Goal: Book appointment/travel/reservation

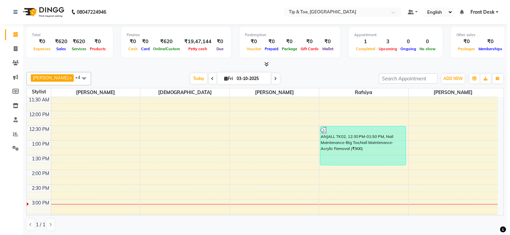
scroll to position [0, 0]
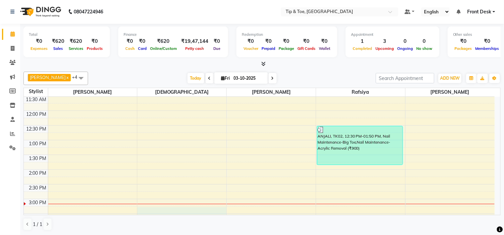
click at [165, 209] on div "9:00 AM 9:30 AM 10:00 AM 10:30 AM 11:00 AM 11:30 AM 12:00 PM 12:30 PM 1:00 PM 1…" at bounding box center [259, 213] width 471 height 383
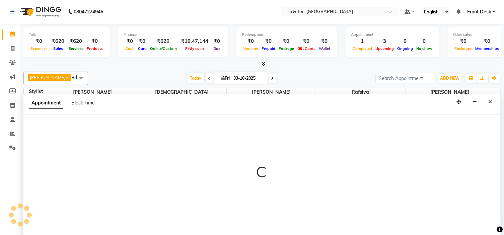
select select "37611"
select select "tentative"
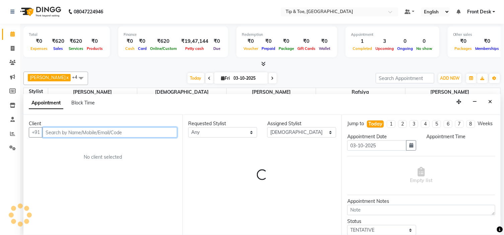
select select "915"
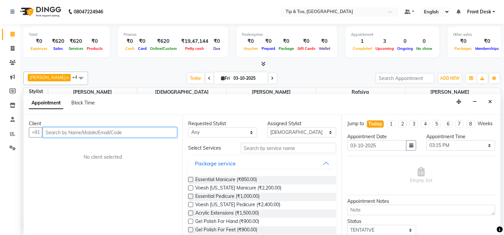
click at [88, 130] on input "text" at bounding box center [110, 132] width 135 height 10
click at [116, 132] on input "text" at bounding box center [110, 132] width 135 height 10
type input "7907930702"
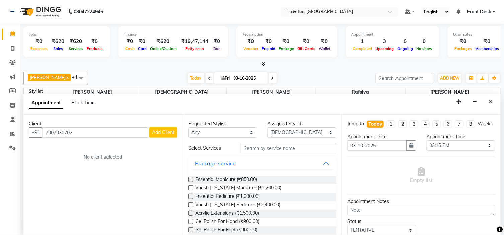
click at [167, 134] on span "Add Client" at bounding box center [163, 132] width 22 height 6
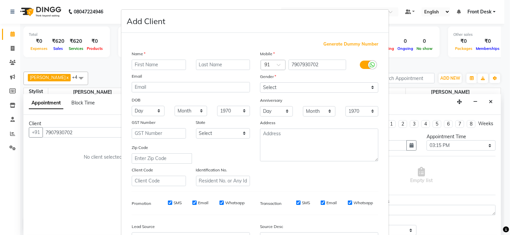
click at [149, 64] on input "text" at bounding box center [159, 65] width 54 height 10
type input "[PERSON_NAME]"
click at [315, 92] on select "Select [DEMOGRAPHIC_DATA] [DEMOGRAPHIC_DATA] Other Prefer Not To Say" at bounding box center [319, 87] width 118 height 10
select select "[DEMOGRAPHIC_DATA]"
click at [260, 82] on select "Select [DEMOGRAPHIC_DATA] [DEMOGRAPHIC_DATA] Other Prefer Not To Say" at bounding box center [319, 87] width 118 height 10
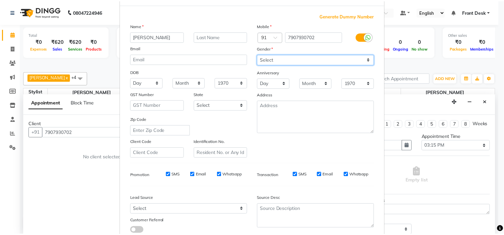
scroll to position [74, 0]
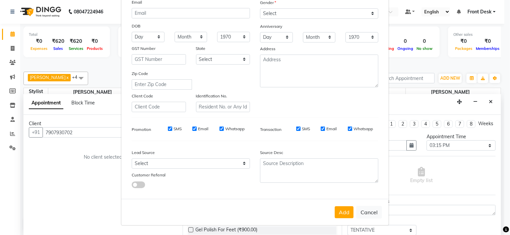
click at [344, 212] on button "Add" at bounding box center [344, 212] width 19 height 12
select select
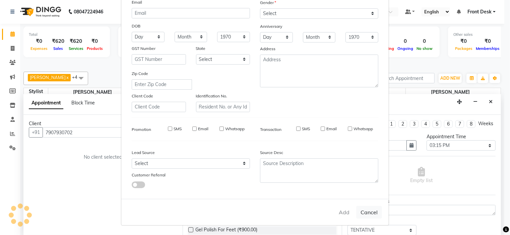
select select
checkbox input "false"
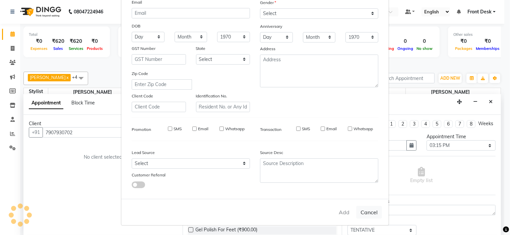
checkbox input "false"
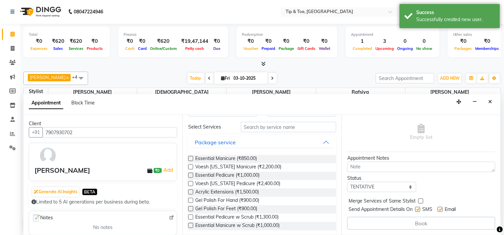
scroll to position [37, 0]
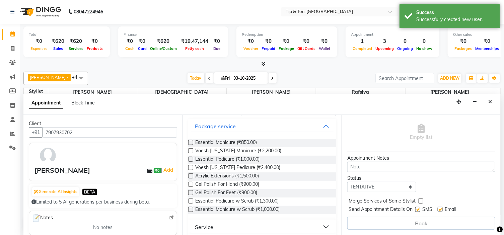
click at [441, 208] on label at bounding box center [440, 209] width 5 height 5
click at [441, 208] on input "checkbox" at bounding box center [440, 210] width 4 height 4
checkbox input "false"
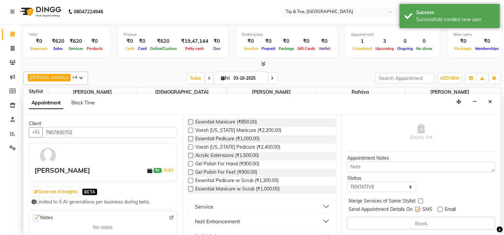
scroll to position [74, 0]
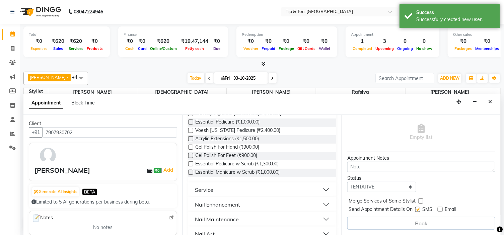
click at [234, 201] on div "Nail Enhancement" at bounding box center [217, 205] width 45 height 8
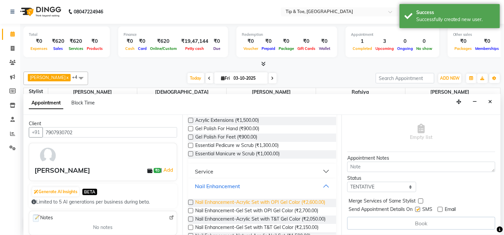
scroll to position [112, 0]
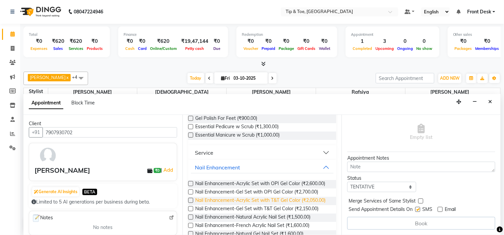
click at [261, 205] on span "Nail Enhancement-Acrylic Set with T&T Gel Color (₹2,050.00)" at bounding box center [260, 201] width 130 height 8
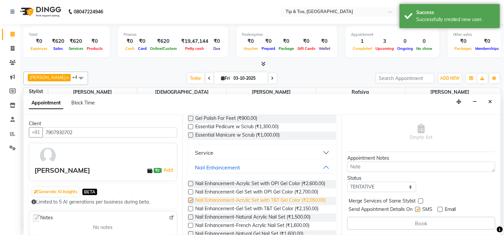
checkbox input "false"
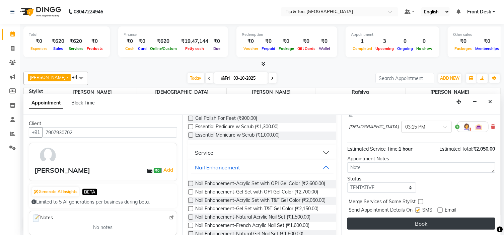
scroll to position [63, 0]
click at [422, 222] on button "Book" at bounding box center [421, 224] width 148 height 12
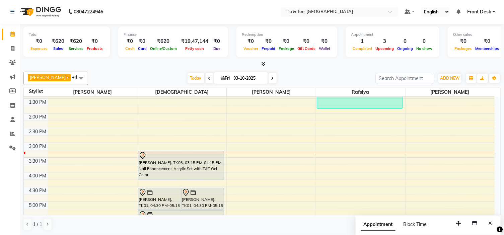
scroll to position [149, 0]
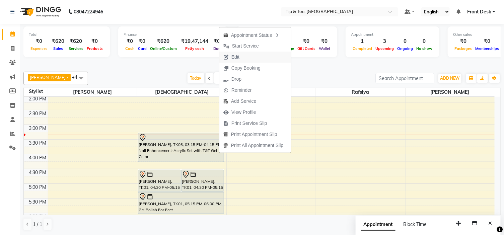
click at [249, 57] on button "Edit" at bounding box center [255, 57] width 72 height 11
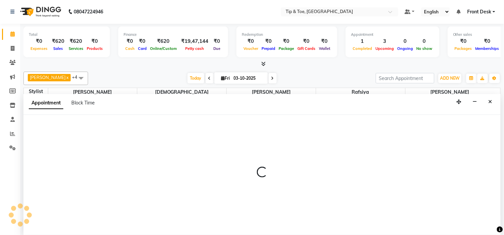
select select "tentative"
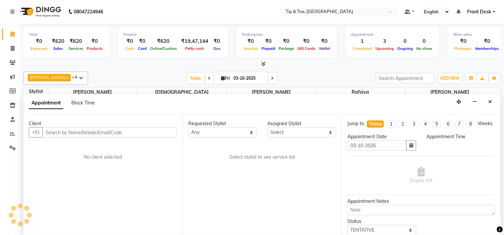
scroll to position [0, 0]
select select "37611"
select select "915"
select select "2436"
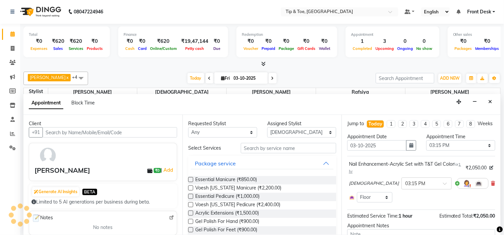
scroll to position [178, 0]
click at [494, 102] on button "Close" at bounding box center [491, 102] width 10 height 10
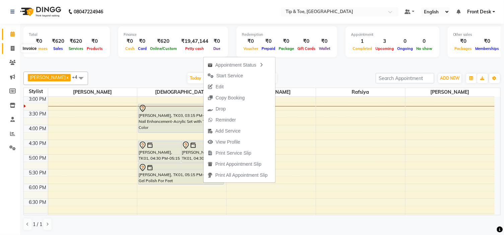
click at [12, 51] on icon at bounding box center [13, 48] width 4 height 5
select select "5360"
select select "service"
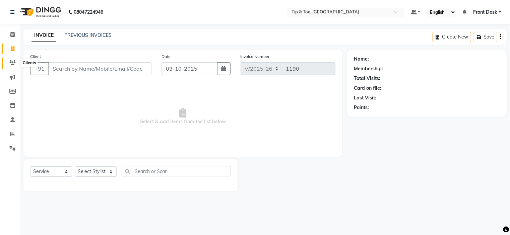
click at [9, 64] on icon at bounding box center [12, 62] width 6 height 5
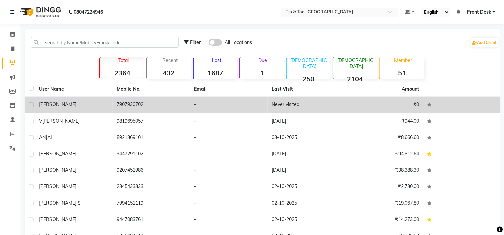
click at [33, 103] on label at bounding box center [31, 105] width 5 height 5
click at [33, 103] on input "checkbox" at bounding box center [31, 105] width 4 height 4
checkbox input "true"
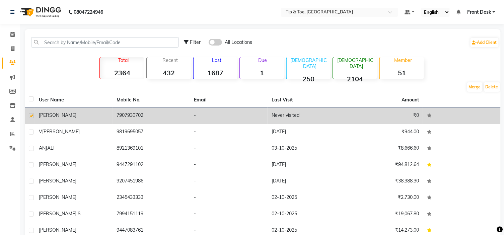
click at [294, 116] on td "Never visited" at bounding box center [307, 116] width 78 height 16
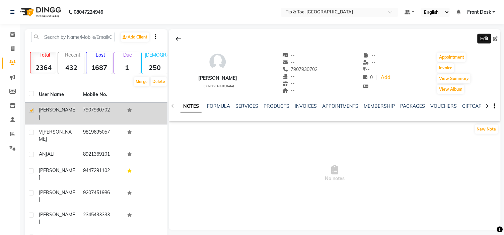
click at [495, 40] on icon at bounding box center [496, 39] width 5 height 5
select select "[DEMOGRAPHIC_DATA]"
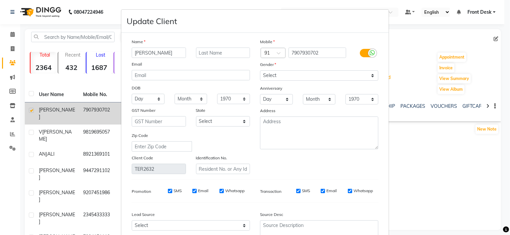
click at [166, 52] on input "[PERSON_NAME]" at bounding box center [159, 53] width 54 height 10
drag, startPoint x: 166, startPoint y: 52, endPoint x: 127, endPoint y: 51, distance: 38.9
click at [132, 53] on input "[PERSON_NAME]" at bounding box center [159, 53] width 54 height 10
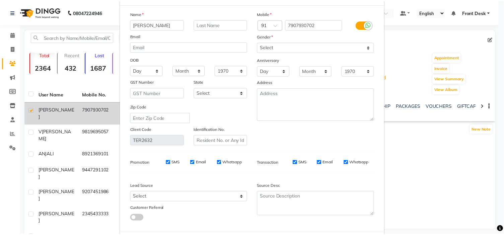
scroll to position [63, 0]
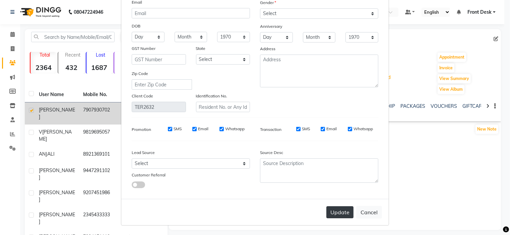
type input "[PERSON_NAME]"
click at [332, 212] on button "Update" at bounding box center [339, 212] width 27 height 12
select select
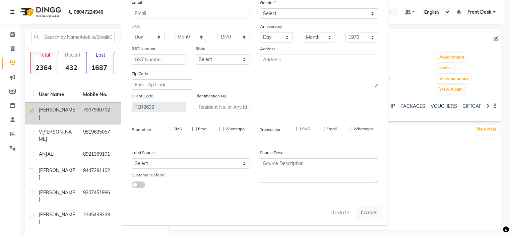
select select
checkbox input "false"
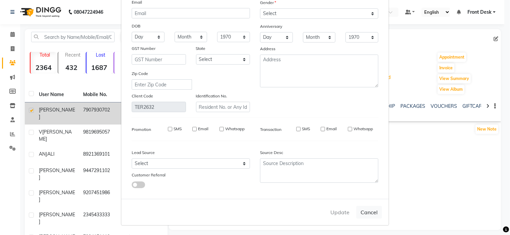
checkbox input "false"
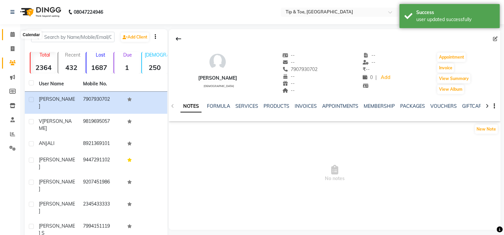
click at [7, 36] on span at bounding box center [13, 35] width 12 height 8
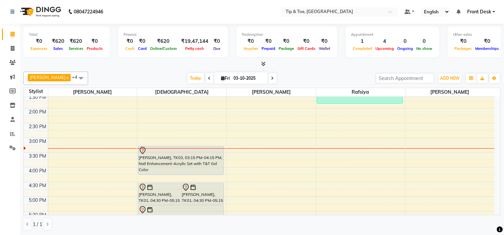
scroll to position [149, 0]
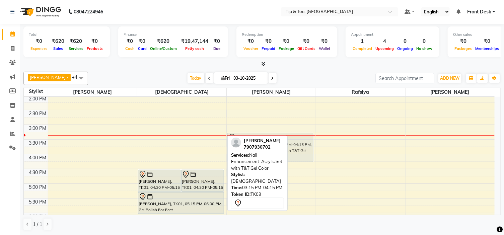
drag, startPoint x: 218, startPoint y: 152, endPoint x: 269, endPoint y: 151, distance: 50.6
click at [269, 151] on div "[PERSON_NAME] x Rafsiya x [PERSON_NAME] x +4 Select All [PERSON_NAME] [PERSON_N…" at bounding box center [261, 151] width 477 height 165
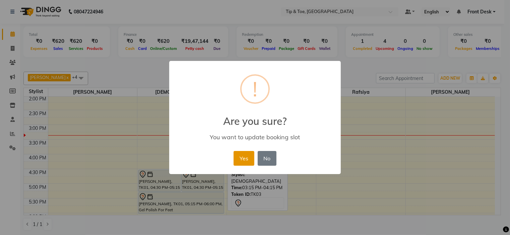
click at [236, 160] on button "Yes" at bounding box center [244, 158] width 20 height 15
